Goal: Task Accomplishment & Management: Manage account settings

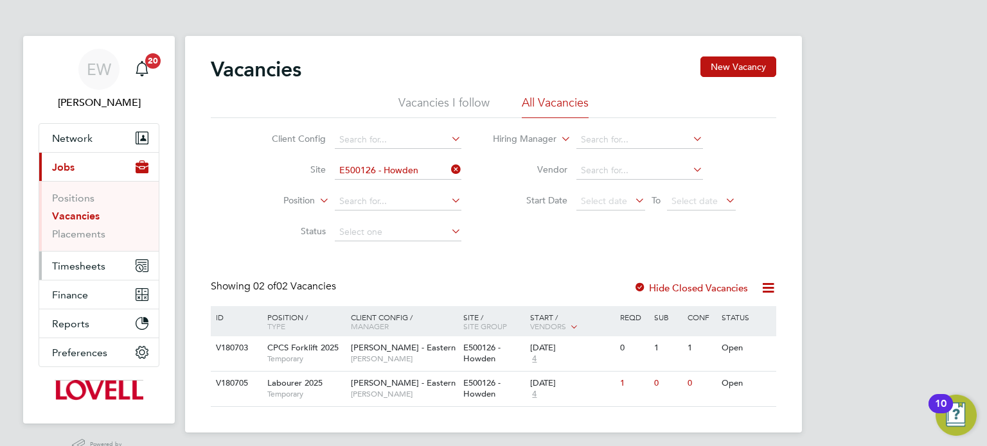
click at [101, 265] on span "Timesheets" at bounding box center [78, 266] width 53 height 12
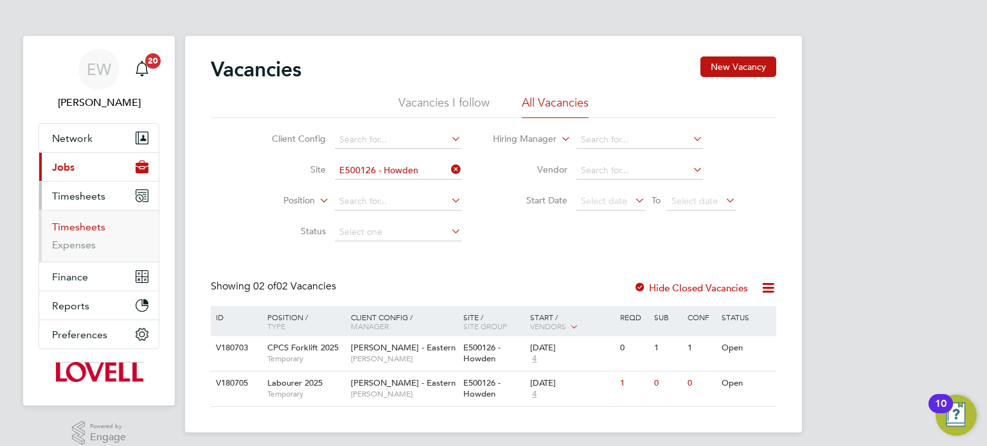
click at [71, 228] on link "Timesheets" at bounding box center [78, 227] width 53 height 12
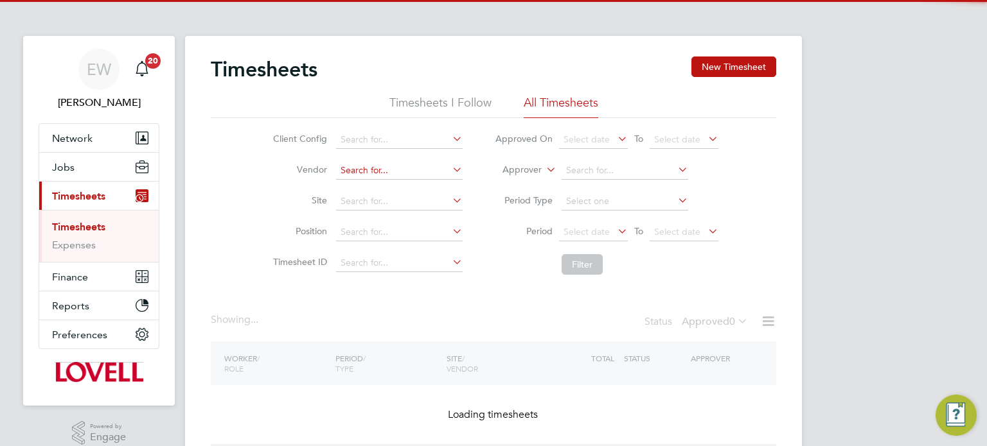
click at [388, 173] on input at bounding box center [399, 171] width 127 height 18
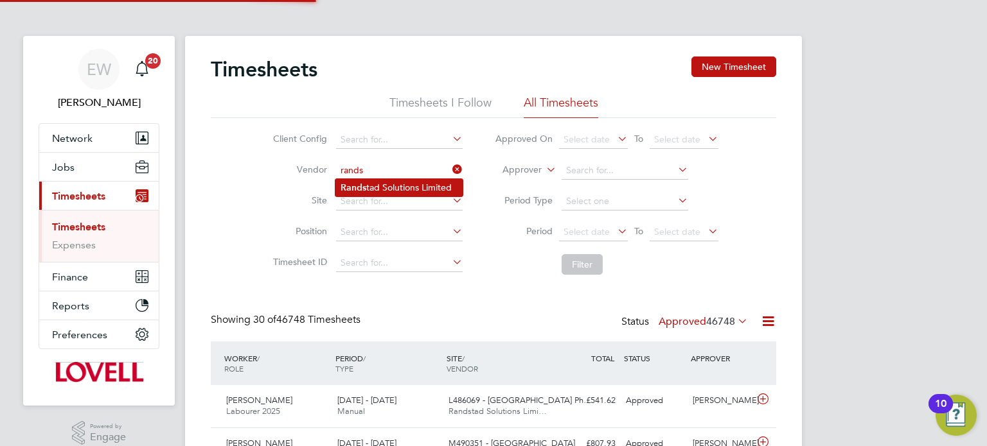
click at [406, 189] on li "Rands tad Solutions Limited" at bounding box center [398, 187] width 127 height 17
type input "Randstad Solutions Limited"
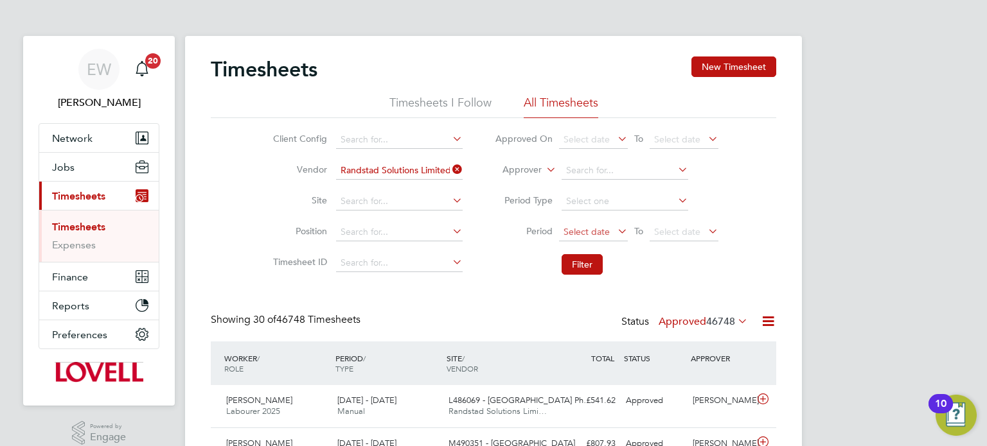
click at [590, 224] on span "Select date" at bounding box center [593, 232] width 69 height 17
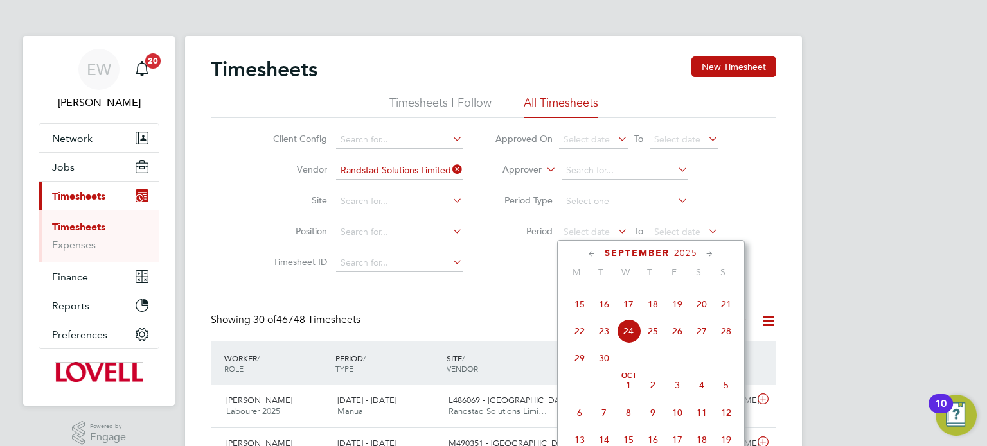
click at [704, 290] on span "13" at bounding box center [701, 277] width 24 height 24
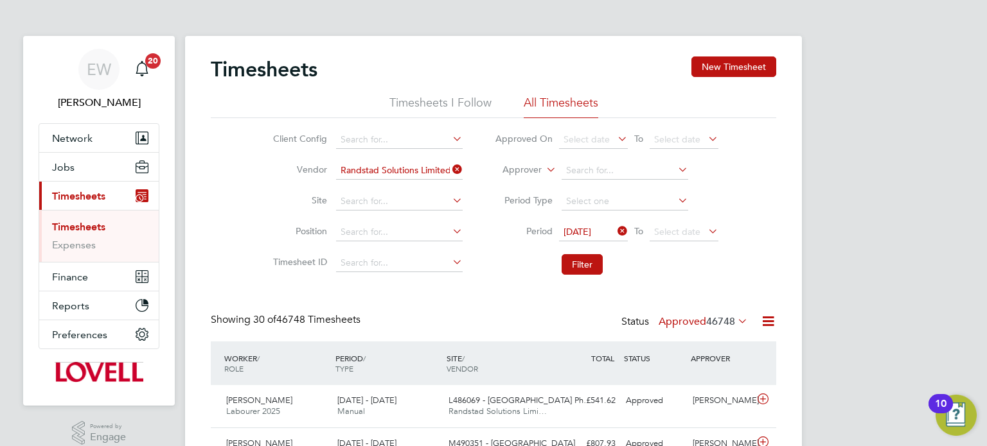
click at [681, 254] on li "Filter" at bounding box center [607, 264] width 256 height 33
click at [687, 227] on span "Select date" at bounding box center [677, 232] width 46 height 12
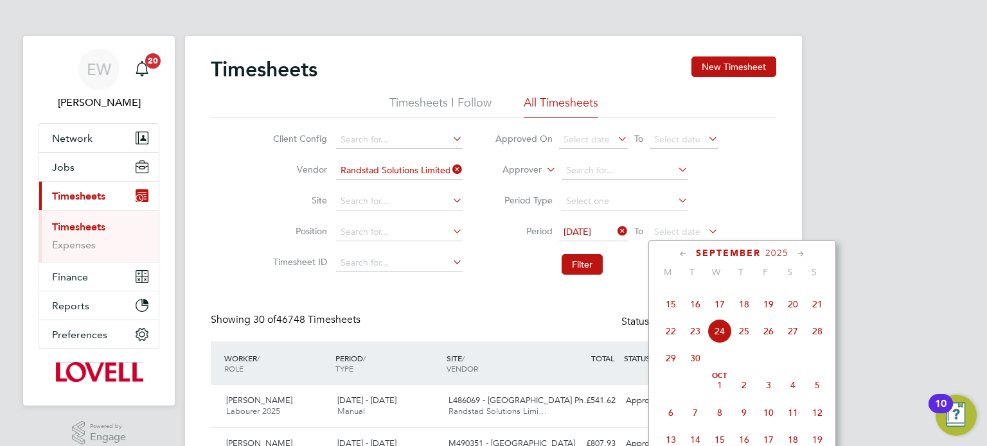
click at [776, 317] on span "19" at bounding box center [768, 304] width 24 height 24
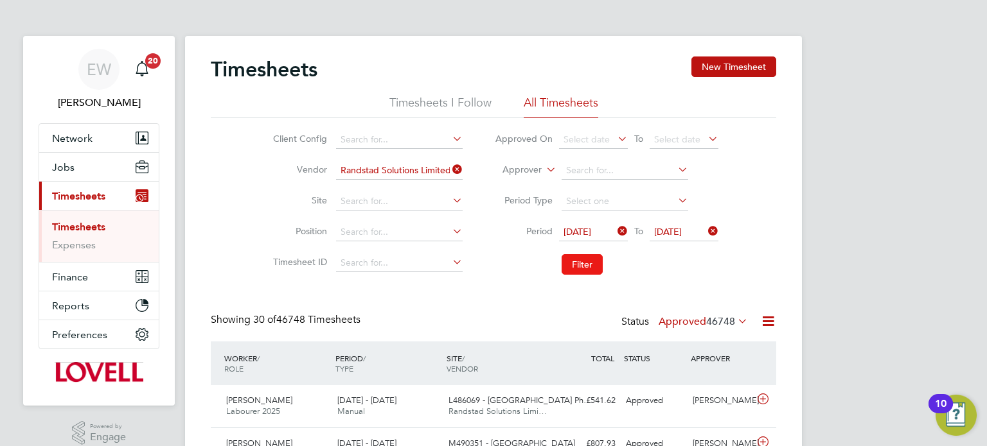
click at [568, 256] on button "Filter" at bounding box center [581, 264] width 41 height 21
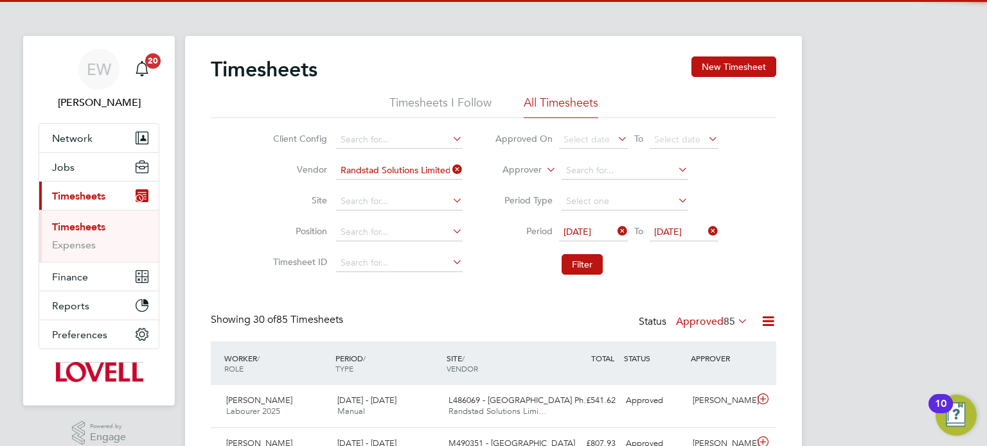
click at [706, 323] on label "Approved 85" at bounding box center [712, 321] width 72 height 13
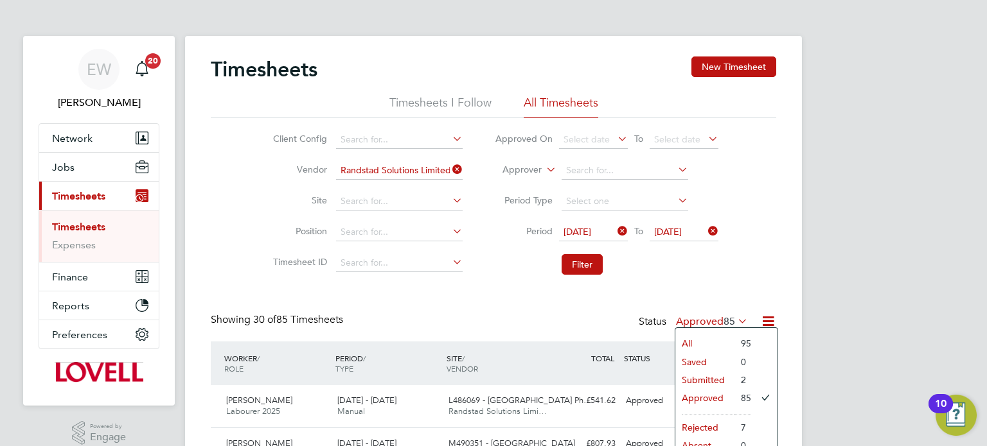
click at [715, 377] on li "Submitted" at bounding box center [704, 380] width 59 height 18
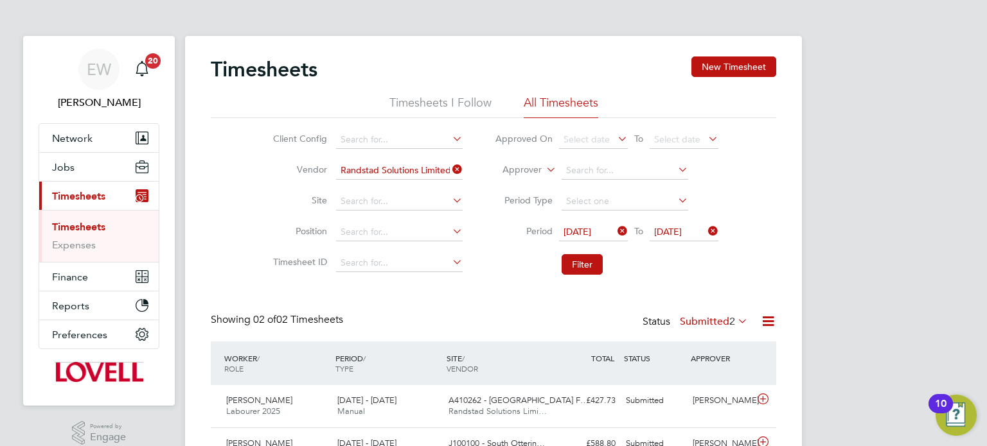
click at [914, 232] on div "EW Emma Wells Notifications 20 Applications: Network Team Members Businesses Si…" at bounding box center [493, 259] width 987 height 518
click at [124, 65] on link "EW Emma Wells" at bounding box center [99, 80] width 121 height 62
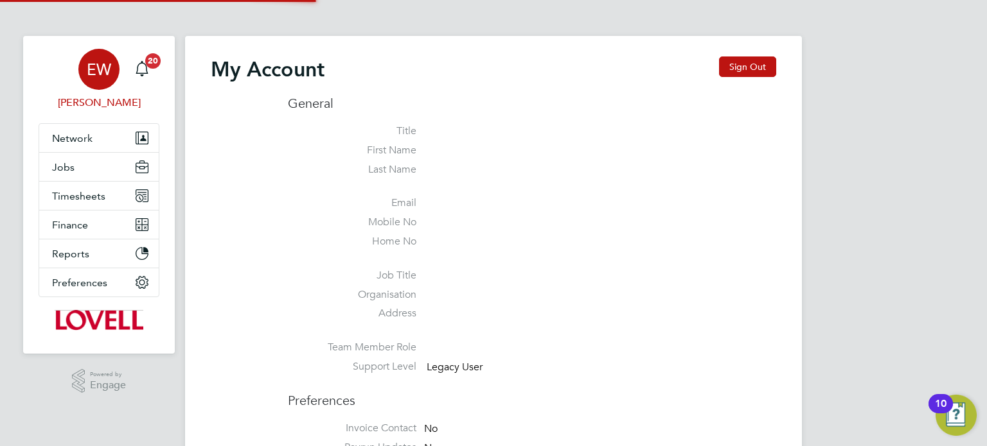
type input "labourdeskmslv@randstadcpe.com"
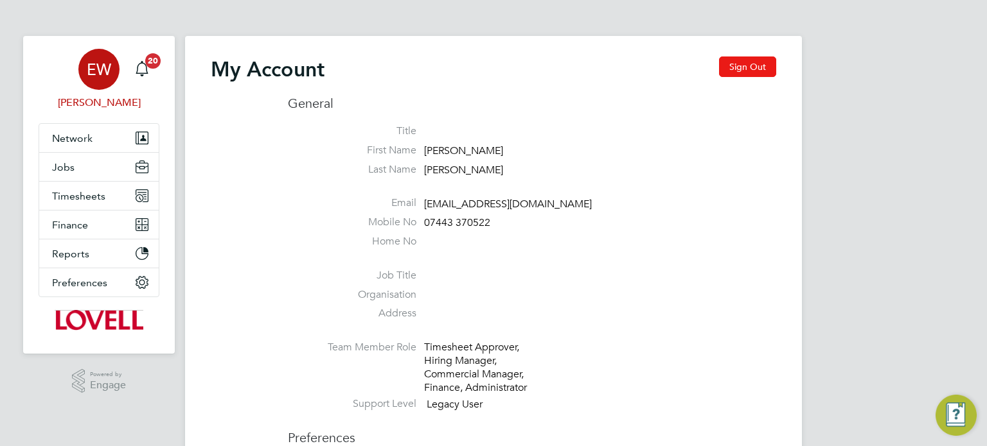
click at [724, 60] on button "Sign Out" at bounding box center [747, 67] width 57 height 21
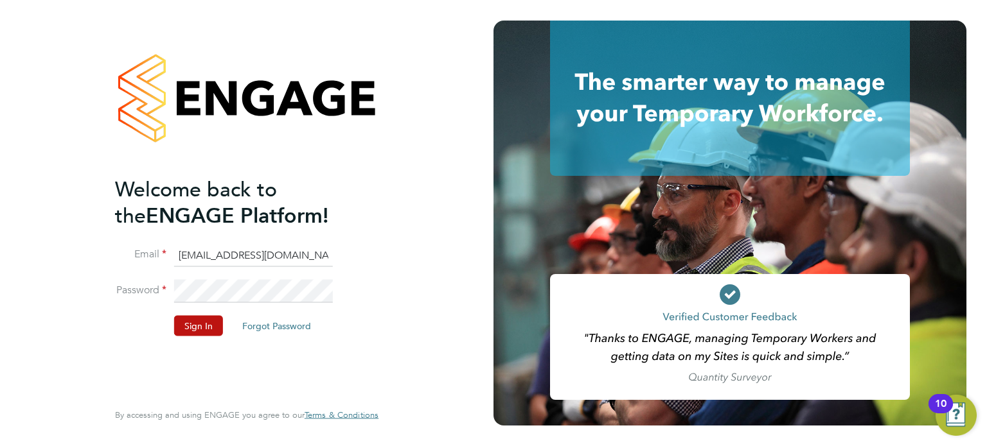
click at [279, 247] on input "labourdeskmslv@randstadcpe.com" at bounding box center [253, 255] width 159 height 23
type input "emma.wells@randstad.co.uk"
click at [187, 324] on button "Sign In" at bounding box center [198, 325] width 49 height 21
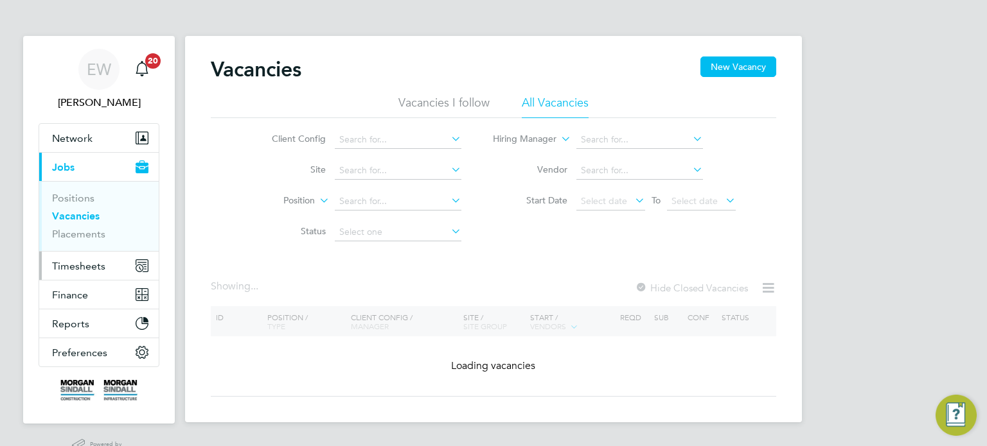
click at [69, 264] on span "Timesheets" at bounding box center [78, 266] width 53 height 12
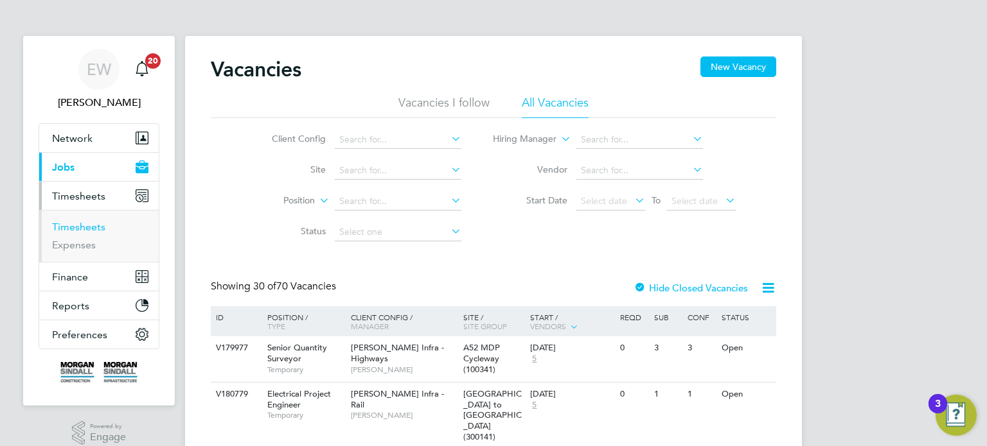
click at [86, 231] on link "Timesheets" at bounding box center [78, 227] width 53 height 12
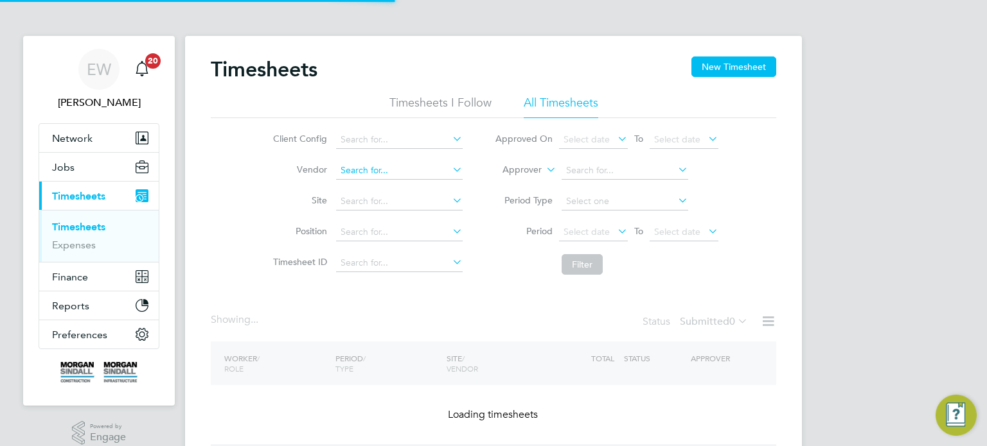
click at [360, 168] on input at bounding box center [399, 171] width 127 height 18
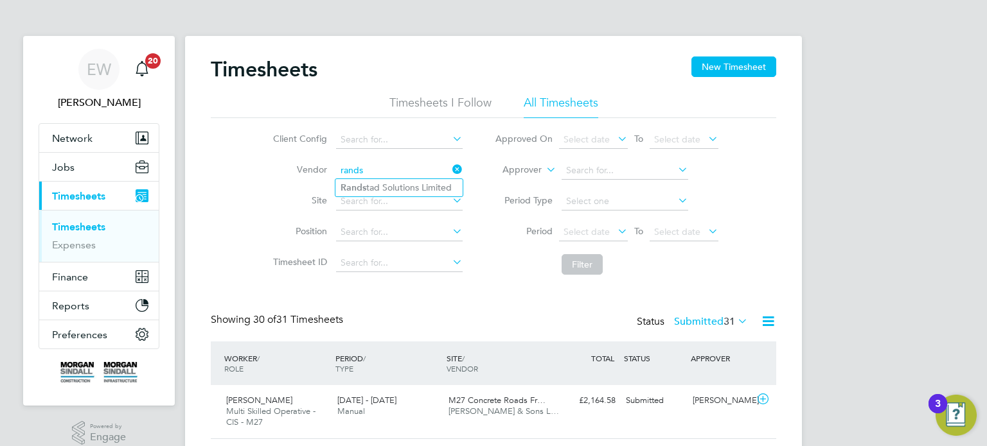
click at [374, 177] on input "rands" at bounding box center [399, 171] width 127 height 18
click at [393, 188] on li "Rands tad Solutions Limited" at bounding box center [398, 187] width 127 height 17
type input "Randstad Solutions Limited"
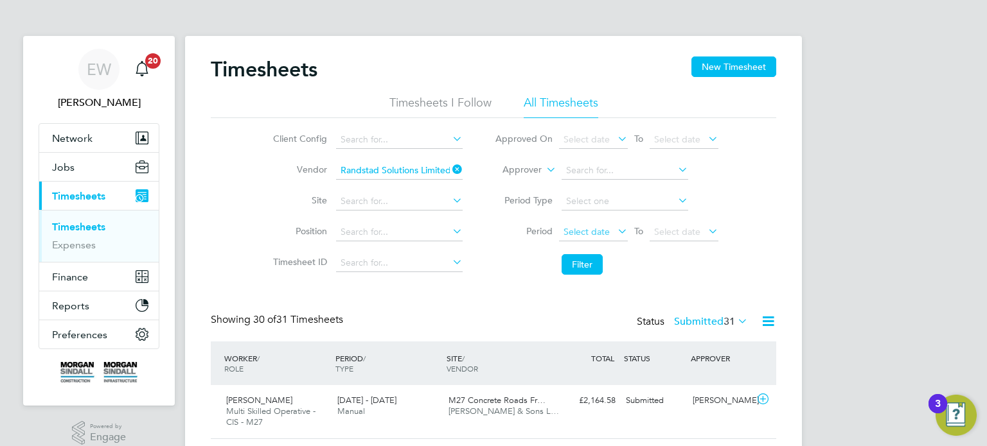
click at [581, 227] on span "Select date" at bounding box center [586, 232] width 46 height 12
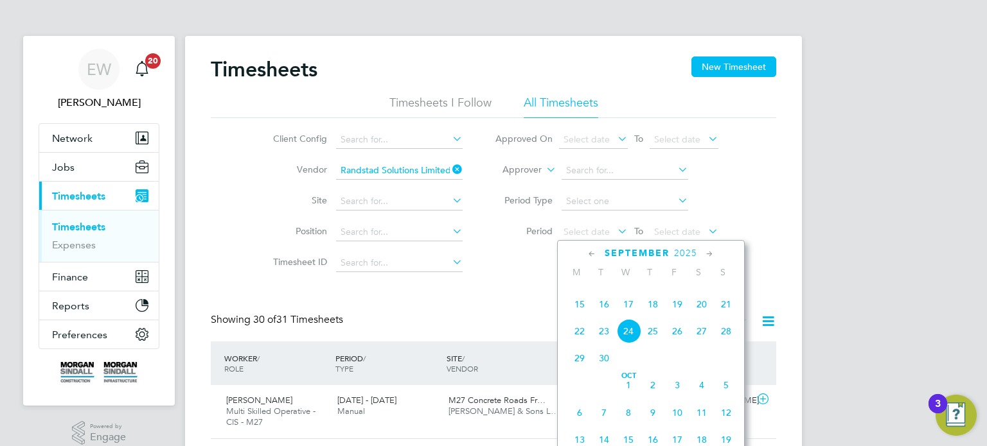
click at [701, 290] on span "13" at bounding box center [701, 277] width 24 height 24
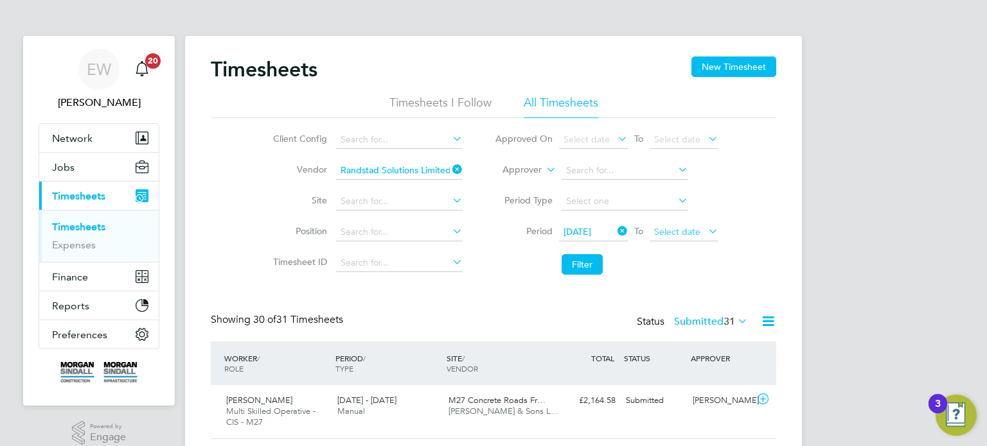
click at [680, 236] on span "Select date" at bounding box center [677, 232] width 46 height 12
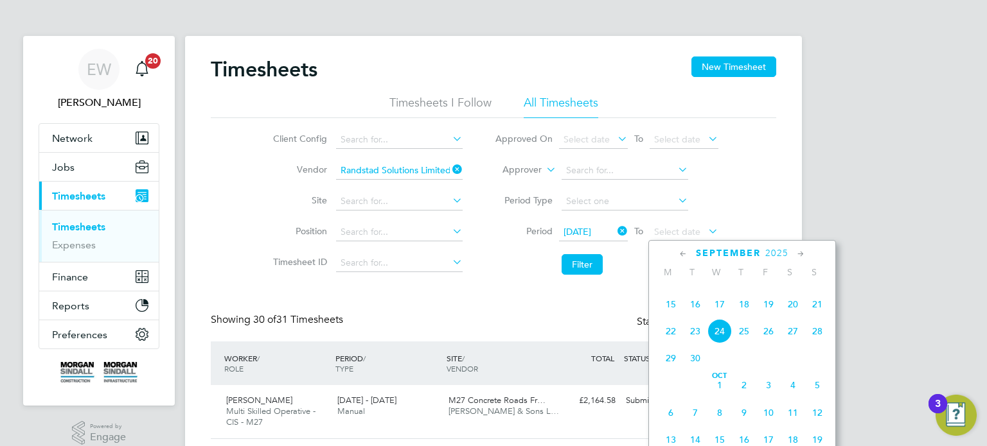
click at [774, 317] on span "19" at bounding box center [768, 304] width 24 height 24
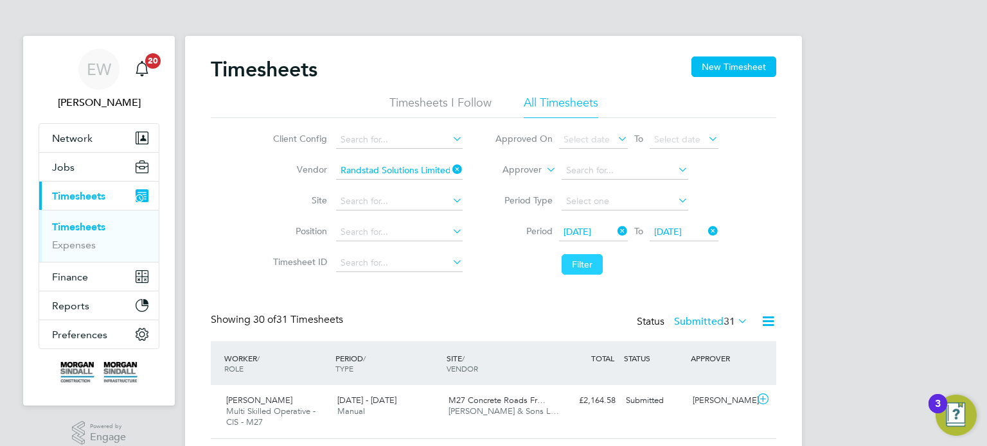
click at [579, 258] on button "Filter" at bounding box center [581, 264] width 41 height 21
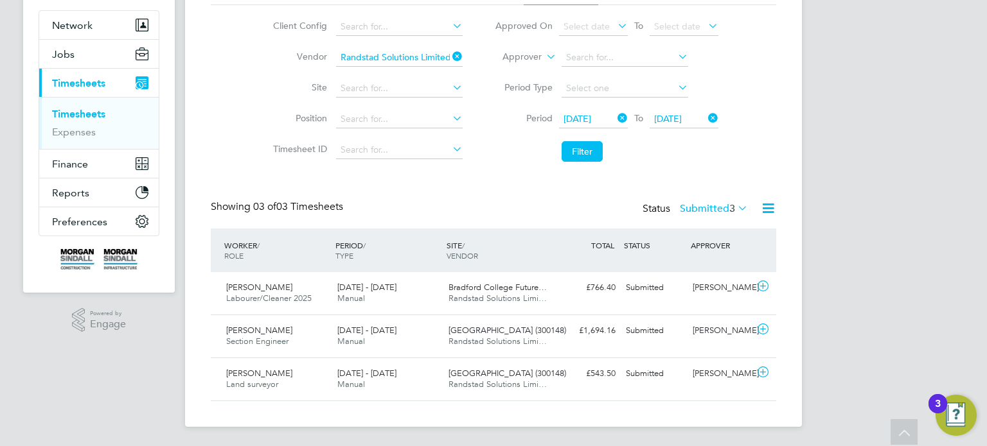
click at [707, 209] on label "Submitted 3" at bounding box center [714, 208] width 68 height 13
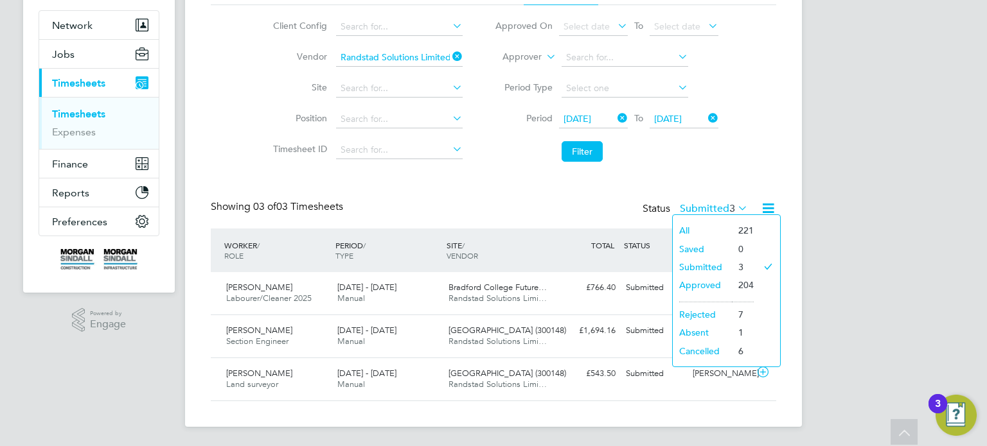
click at [696, 180] on div "Timesheets New Timesheet Timesheets I Follow All Timesheets Client Config Vendo…" at bounding box center [493, 172] width 565 height 458
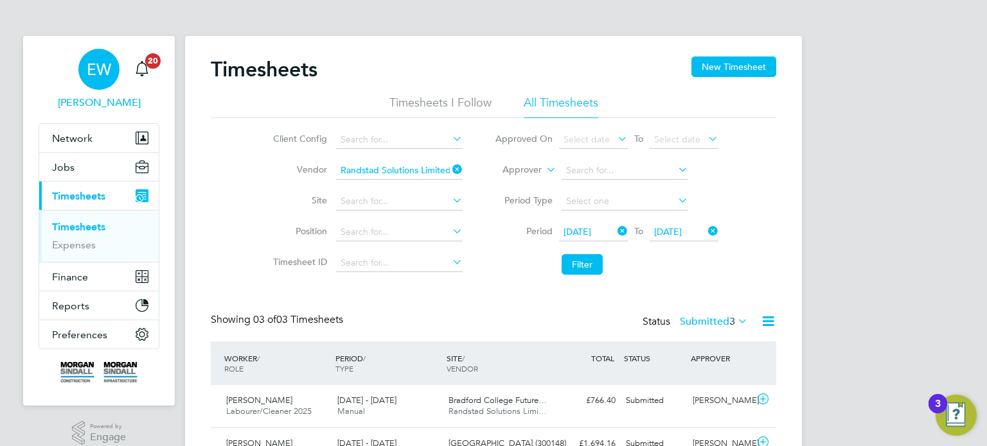
click at [96, 87] on div "EW" at bounding box center [98, 69] width 41 height 41
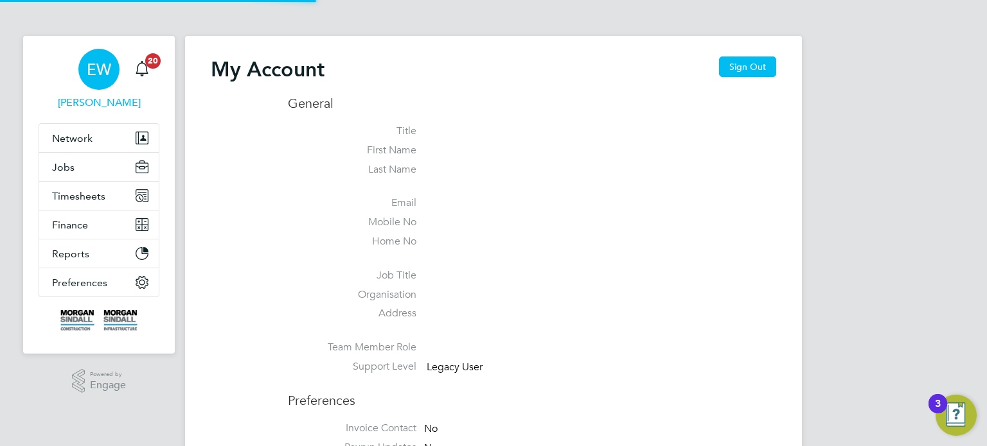
type input "emma.wells@randstad.co.uk"
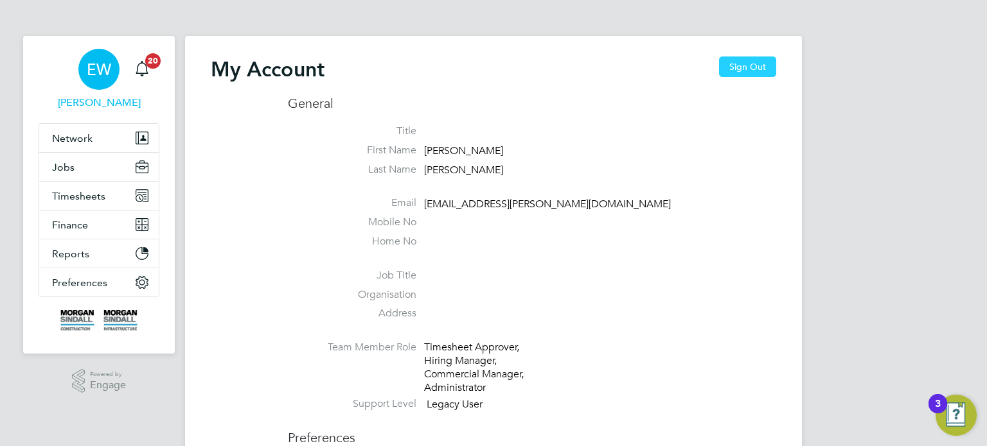
click at [728, 62] on button "Sign Out" at bounding box center [747, 67] width 57 height 21
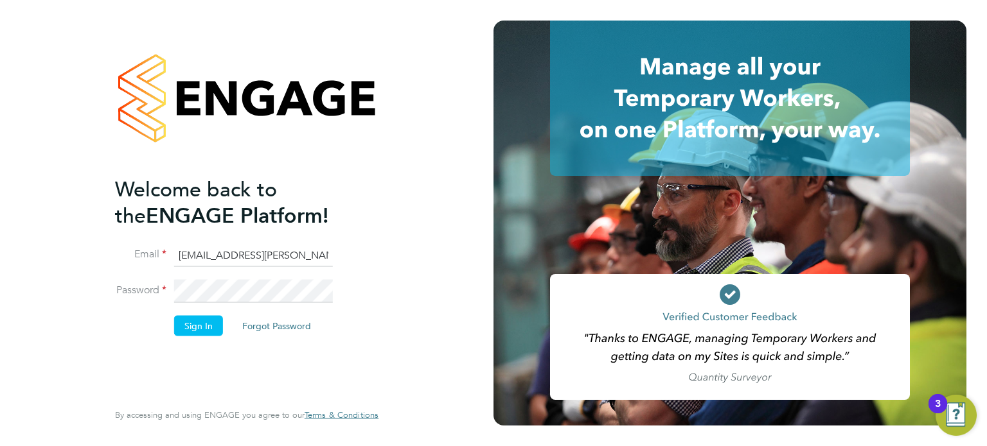
click at [252, 254] on input "emma.wells@randstad.co.uk" at bounding box center [253, 255] width 159 height 23
type input "labourdeskmslv@randstadcpe.com"
click at [188, 328] on button "Sign In" at bounding box center [198, 325] width 49 height 21
